Goal: Register for event/course

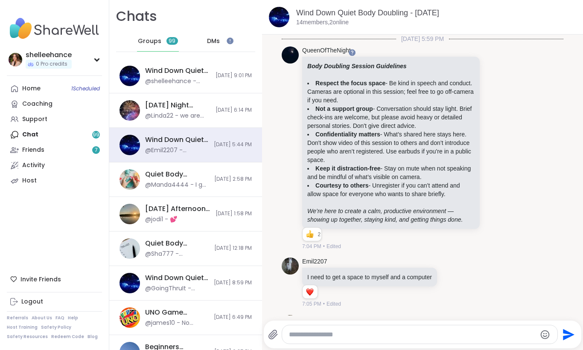
click at [78, 138] on div "Home 1 Scheduled Coaching Support Chat 99 Friends 7 Activity Host" at bounding box center [54, 135] width 95 height 108
click at [73, 114] on link "Support" at bounding box center [54, 119] width 95 height 15
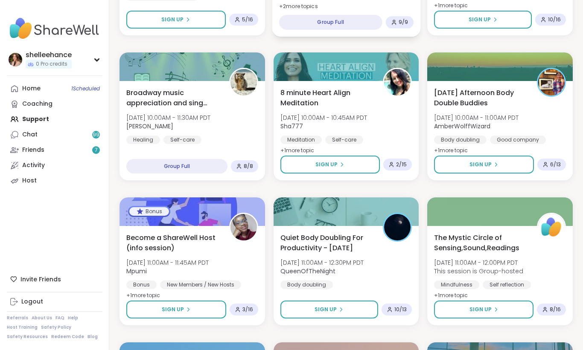
scroll to position [493, 0]
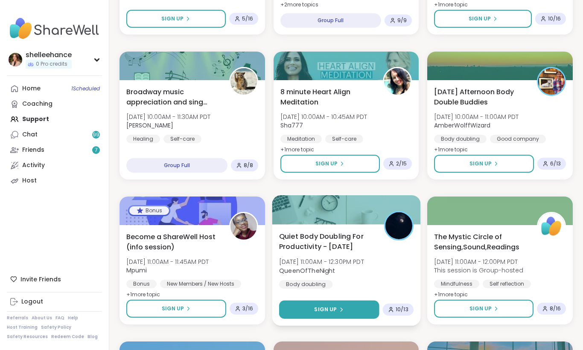
click at [309, 305] on button "Sign Up" at bounding box center [329, 310] width 100 height 18
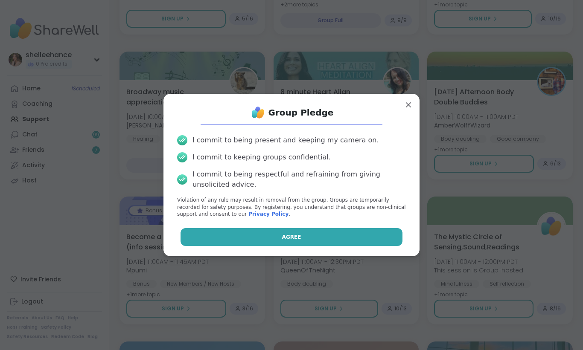
click at [258, 236] on button "Agree" at bounding box center [291, 237] width 222 height 18
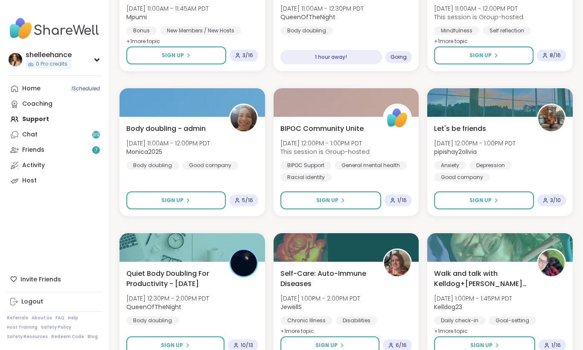
scroll to position [892, 0]
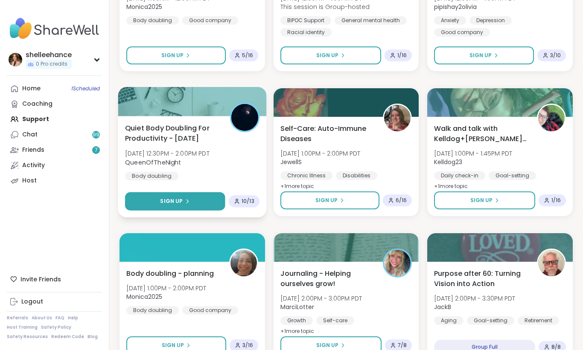
click at [157, 197] on button "Sign Up" at bounding box center [175, 201] width 100 height 18
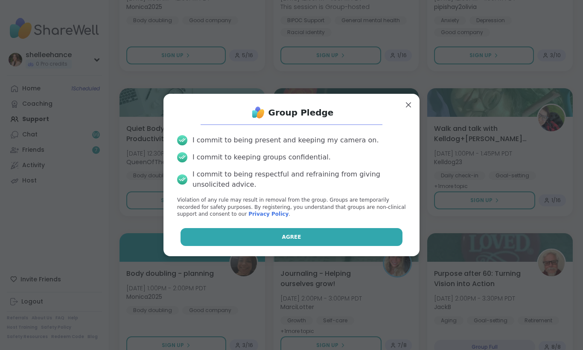
click at [247, 236] on button "Agree" at bounding box center [291, 237] width 222 height 18
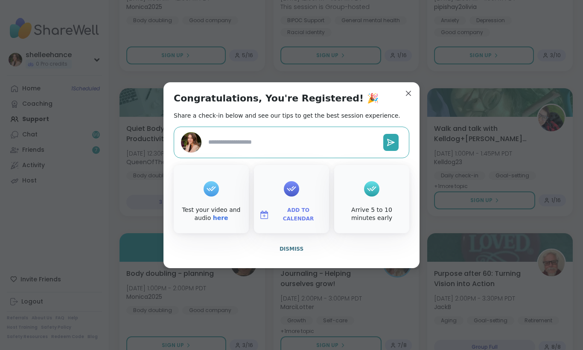
type textarea "*"
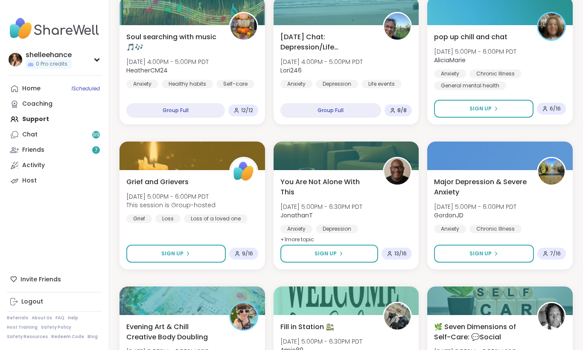
scroll to position [1518, 0]
